Goal: Information Seeking & Learning: Learn about a topic

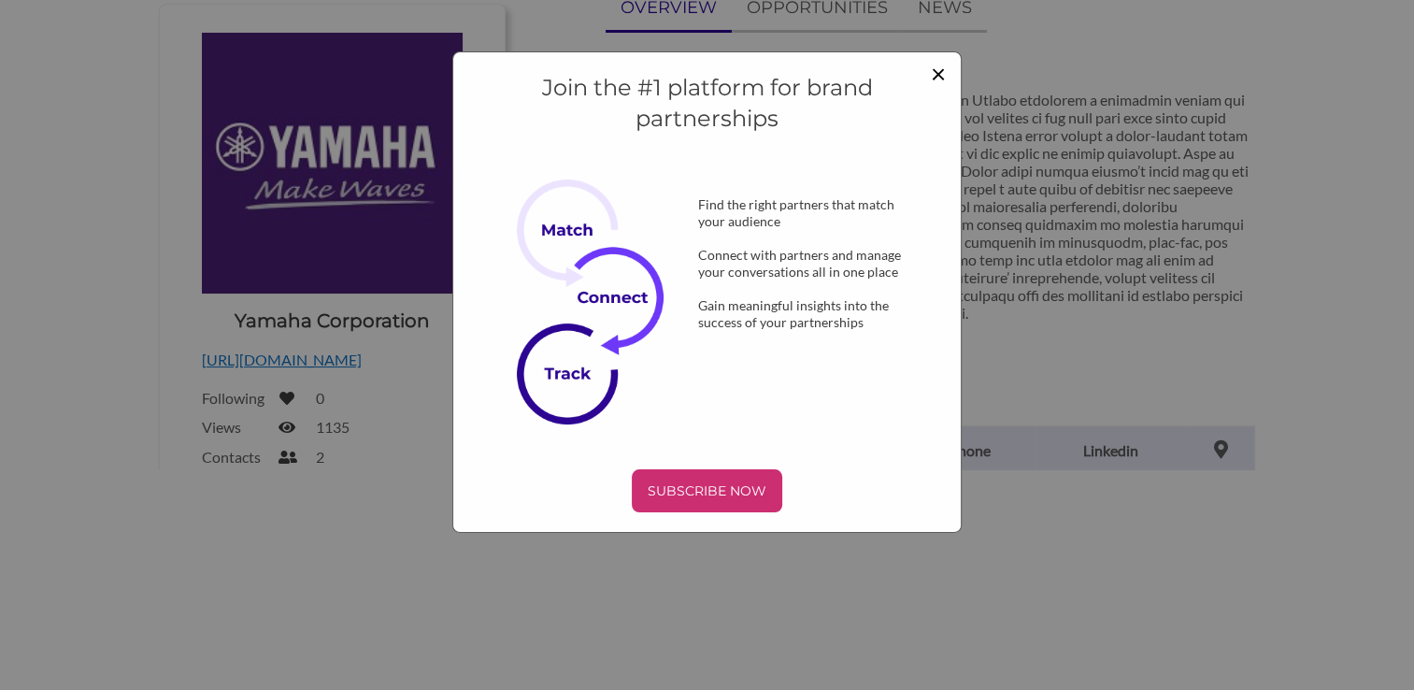
click at [931, 78] on span "×" at bounding box center [938, 73] width 15 height 32
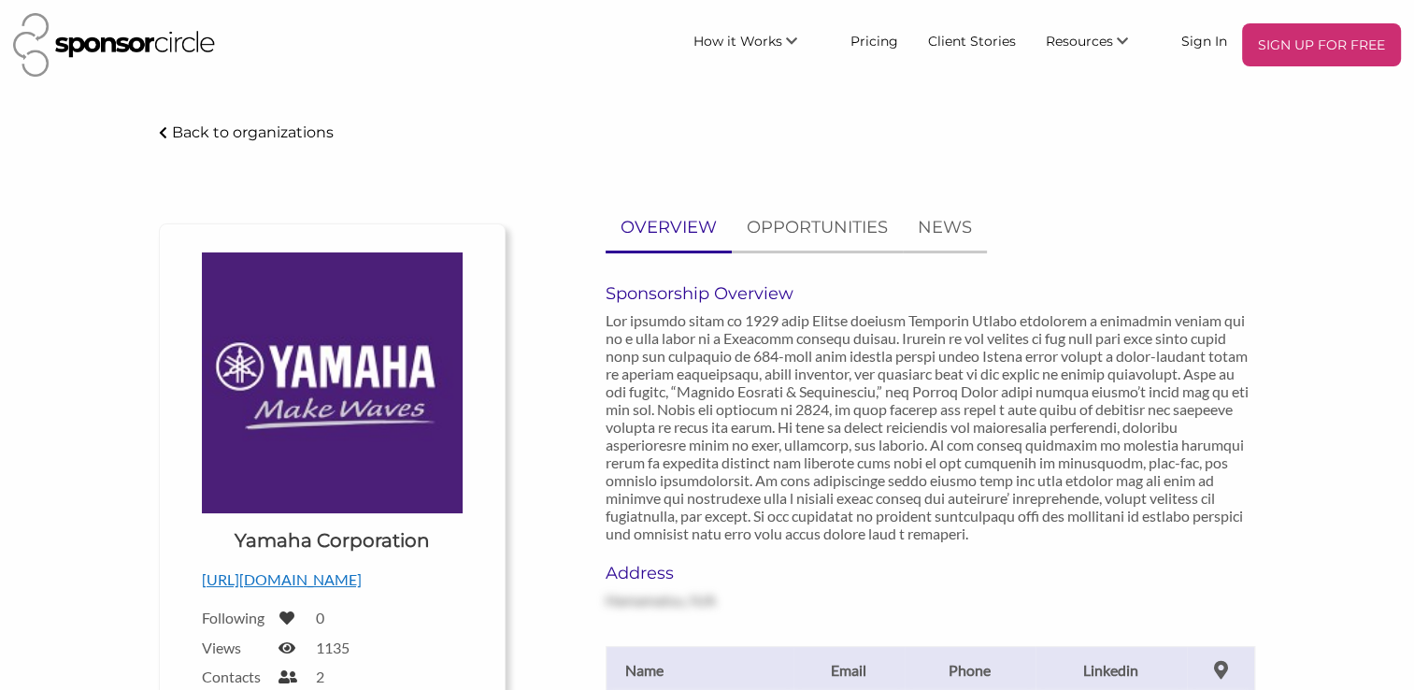
click at [206, 133] on p "Back to organizations" at bounding box center [253, 132] width 162 height 18
click at [763, 212] on link "OPPORTUNITIES" at bounding box center [817, 228] width 171 height 46
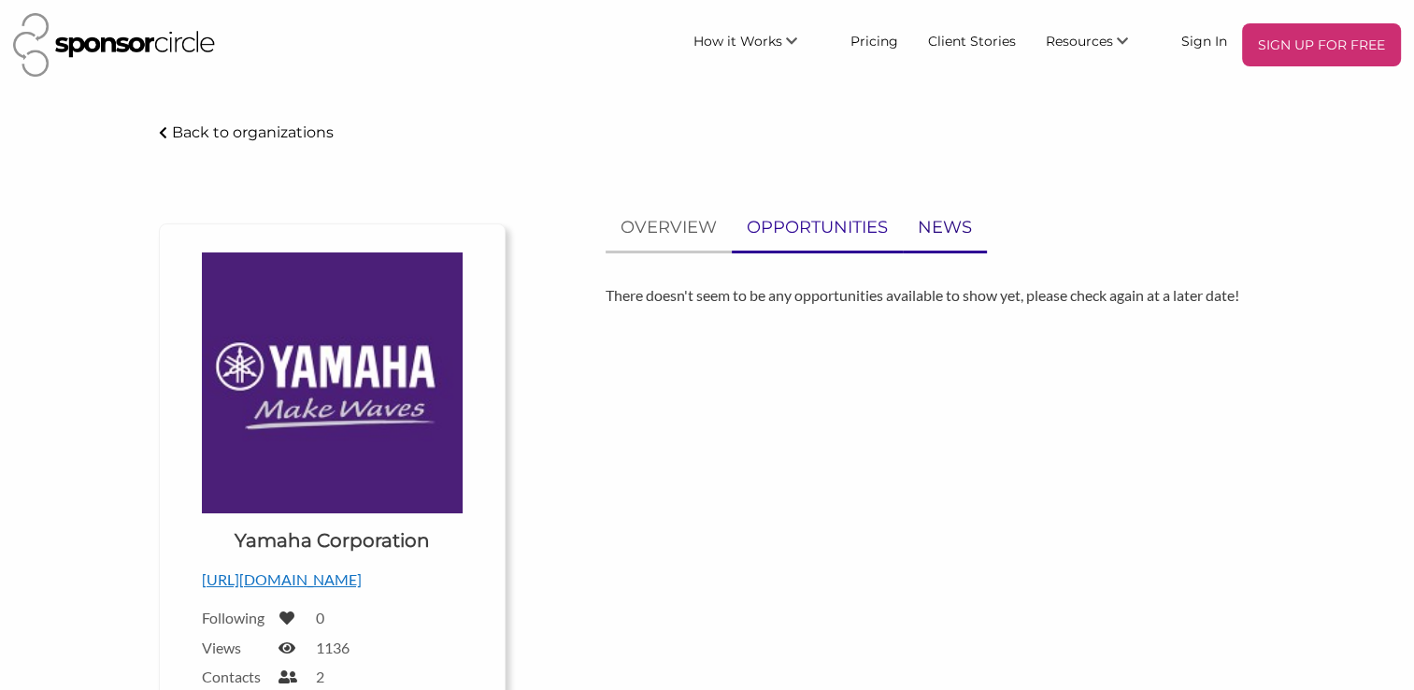
click at [911, 228] on link "NEWS" at bounding box center [945, 228] width 84 height 46
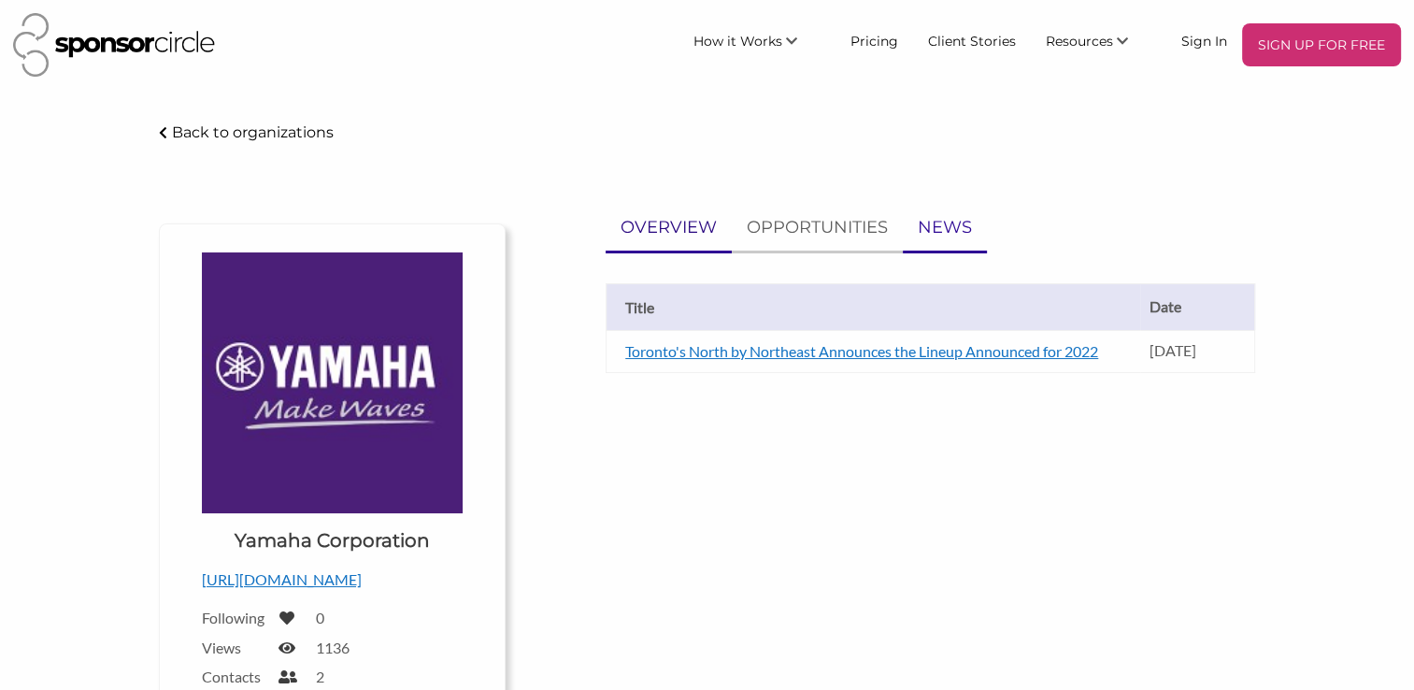
click at [650, 236] on p "OVERVIEW" at bounding box center [669, 227] width 96 height 27
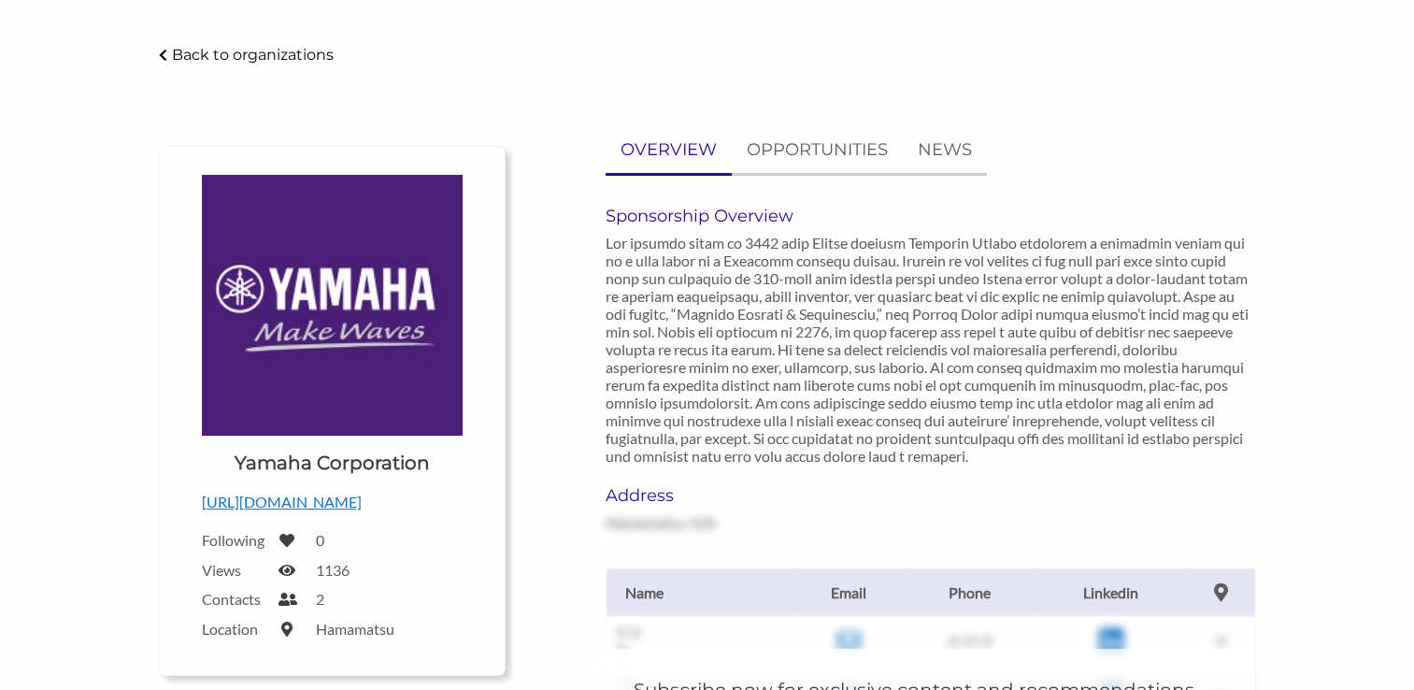
scroll to position [187, 0]
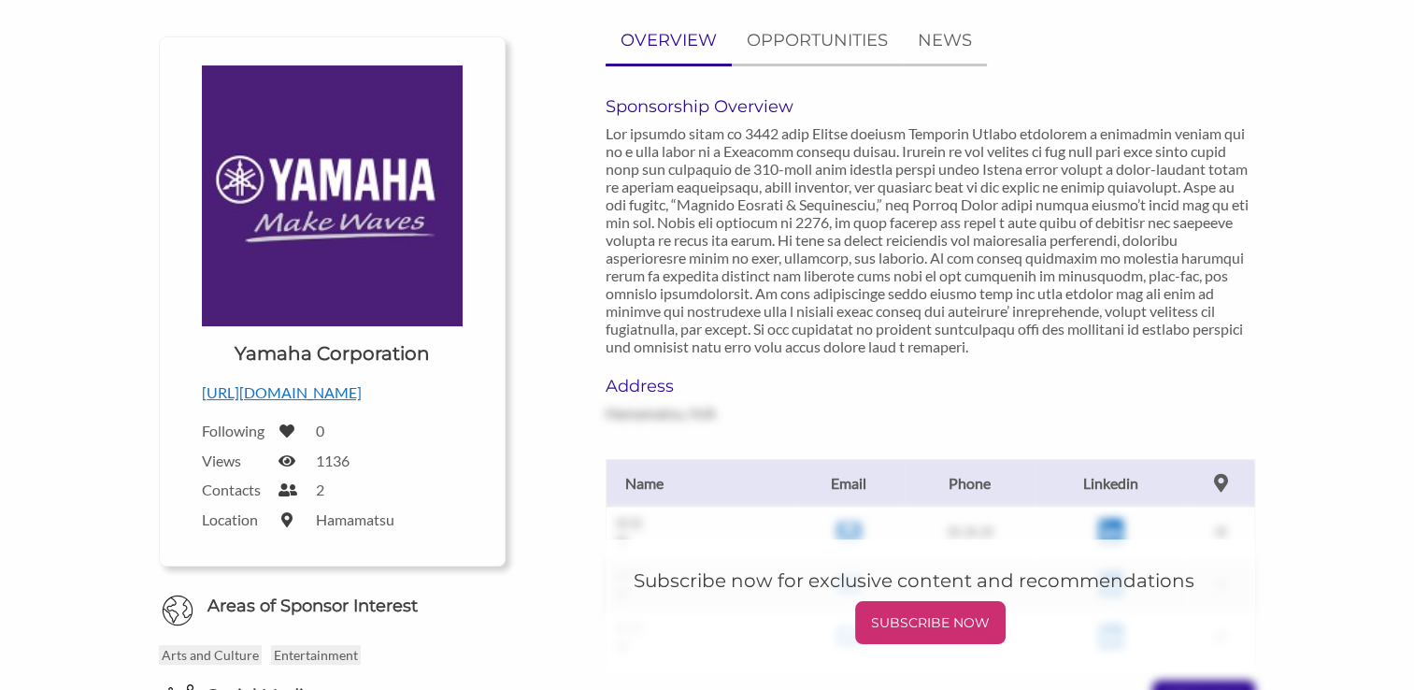
click at [287, 393] on p "[URL][DOMAIN_NAME]" at bounding box center [332, 392] width 261 height 24
